Goal: Task Accomplishment & Management: Complete application form

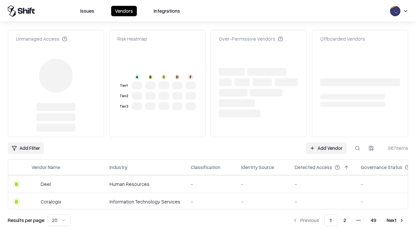
click at [326, 142] on link "Add Vendor" at bounding box center [326, 148] width 41 height 12
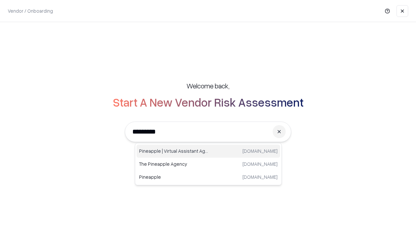
click at [208, 151] on div "Pineapple | Virtual Assistant Agency [DOMAIN_NAME]" at bounding box center [209, 151] width 144 height 13
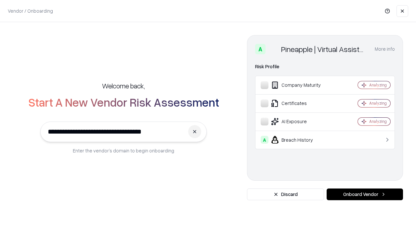
type input "**********"
click at [365, 194] on button "Onboard Vendor" at bounding box center [365, 195] width 76 height 12
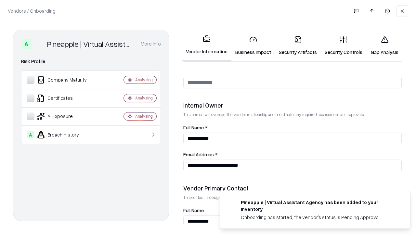
scroll to position [337, 0]
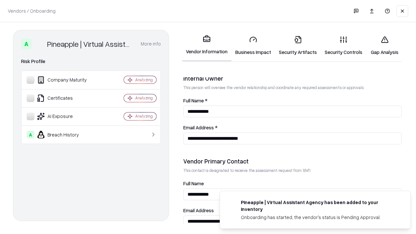
click at [253, 46] on link "Business Impact" at bounding box center [253, 46] width 44 height 30
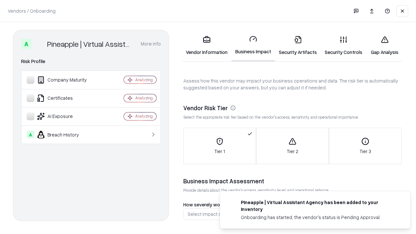
click at [298, 46] on link "Security Artifacts" at bounding box center [298, 46] width 46 height 30
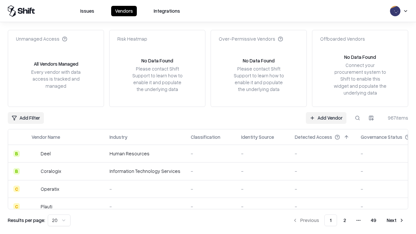
click at [326, 118] on link "Add Vendor" at bounding box center [326, 118] width 41 height 12
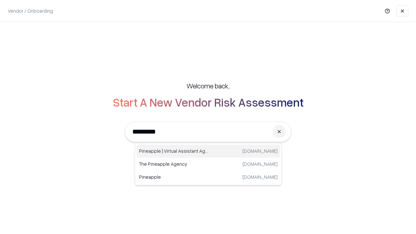
click at [208, 151] on div "Pineapple | Virtual Assistant Agency [DOMAIN_NAME]" at bounding box center [209, 151] width 144 height 13
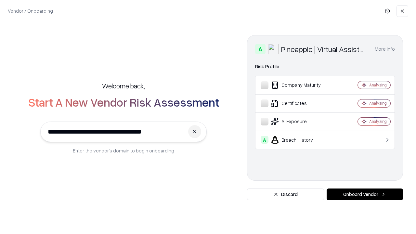
type input "**********"
click at [365, 194] on button "Onboard Vendor" at bounding box center [365, 195] width 76 height 12
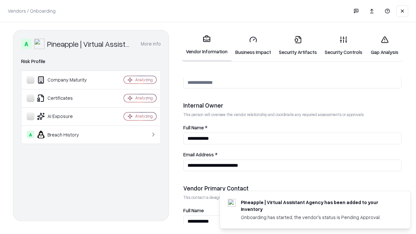
scroll to position [337, 0]
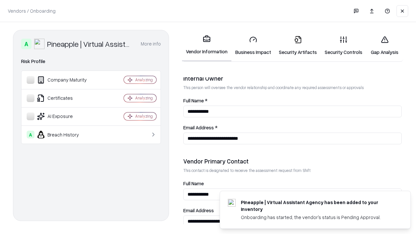
click at [385, 46] on link "Gap Analysis" at bounding box center [384, 46] width 37 height 30
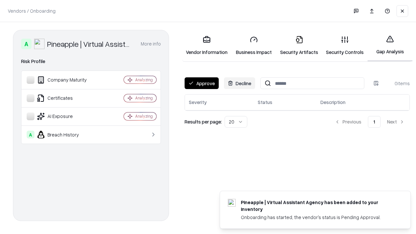
click at [202, 83] on button "Approve" at bounding box center [202, 83] width 34 height 12
